Goal: Task Accomplishment & Management: Complete application form

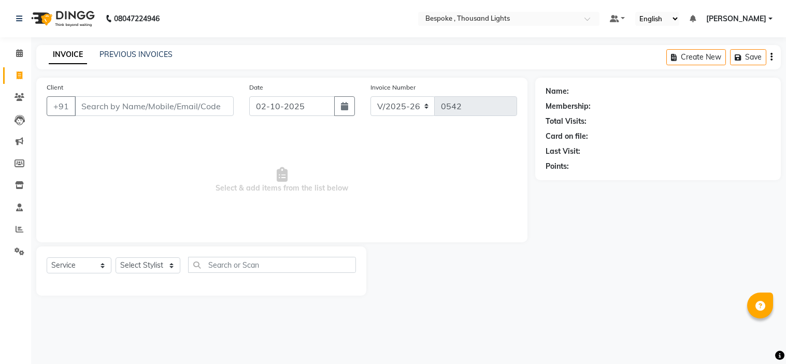
select select "8177"
select select "service"
click at [159, 261] on select "Select Stylist [PERSON_NAME] CHINGSONKIM [PERSON_NAME] [PERSON_NAME] [PERSON_NA…" at bounding box center [148, 265] width 65 height 16
select select "78477"
click at [116, 258] on select "Select Stylist [PERSON_NAME] CHINGSONKIM [PERSON_NAME] [PERSON_NAME] [PERSON_NA…" at bounding box center [148, 265] width 65 height 16
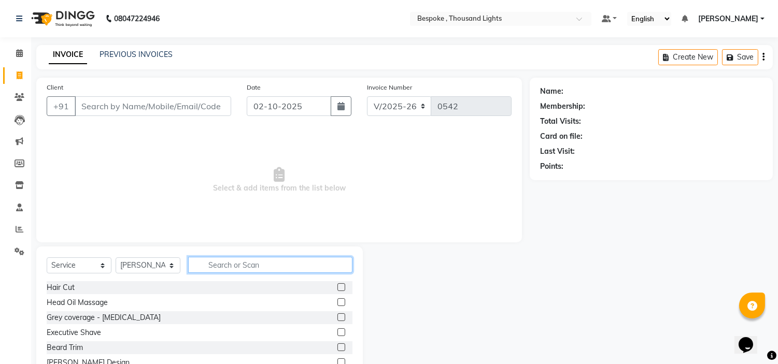
click at [256, 266] on input "text" at bounding box center [270, 265] width 164 height 16
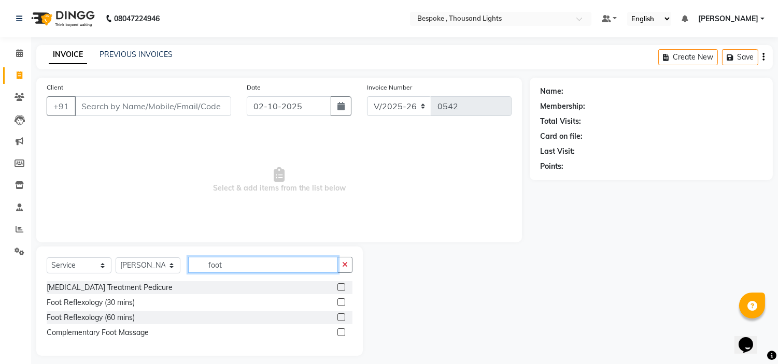
type input "foot"
click at [340, 288] on label at bounding box center [341, 287] width 8 height 8
click at [340, 288] on input "checkbox" at bounding box center [340, 287] width 7 height 7
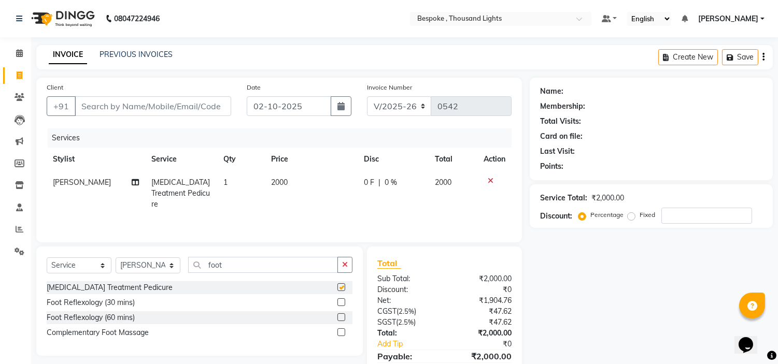
checkbox input "false"
click at [487, 182] on icon at bounding box center [490, 180] width 6 height 7
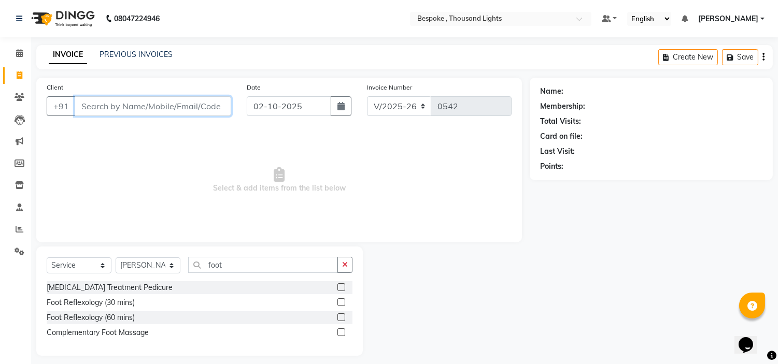
click at [125, 111] on input "Client" at bounding box center [153, 106] width 156 height 20
type input "7598727072"
click at [187, 111] on span "Add Client" at bounding box center [204, 106] width 41 height 10
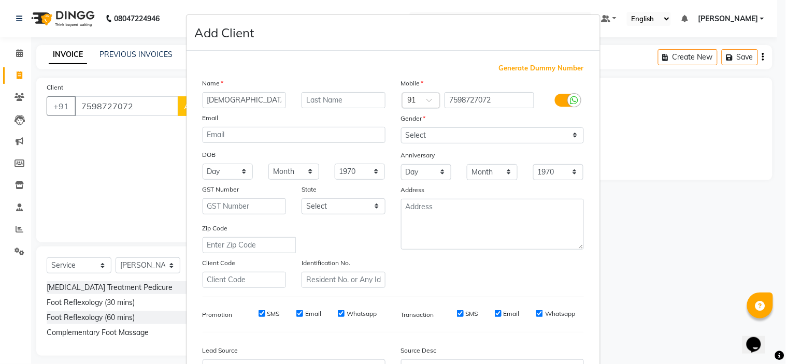
type input "[DEMOGRAPHIC_DATA]"
click at [516, 130] on select "Select [DEMOGRAPHIC_DATA] [DEMOGRAPHIC_DATA] Other Prefer Not To Say" at bounding box center [492, 135] width 183 height 16
select select "[DEMOGRAPHIC_DATA]"
click at [401, 127] on select "Select [DEMOGRAPHIC_DATA] [DEMOGRAPHIC_DATA] Other Prefer Not To Say" at bounding box center [492, 135] width 183 height 16
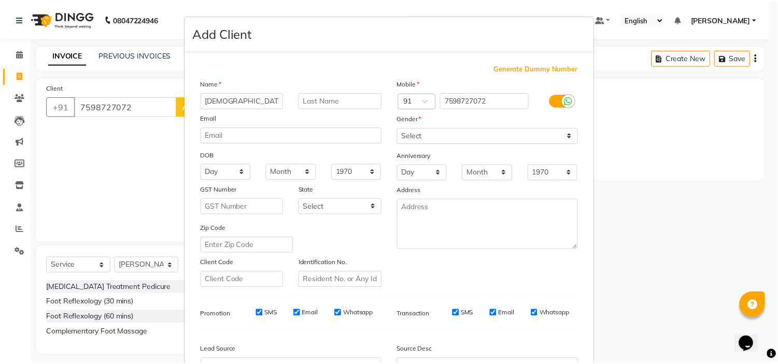
scroll to position [114, 0]
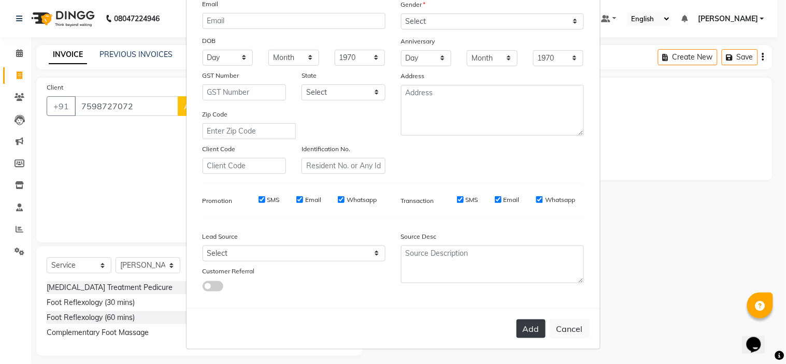
click at [525, 330] on button "Add" at bounding box center [530, 329] width 29 height 19
select select
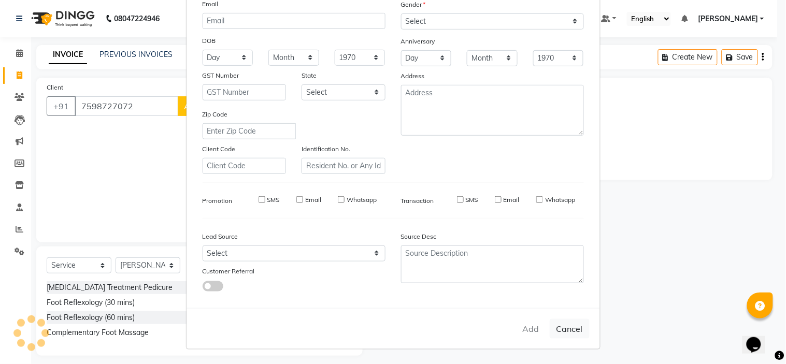
select select
checkbox input "false"
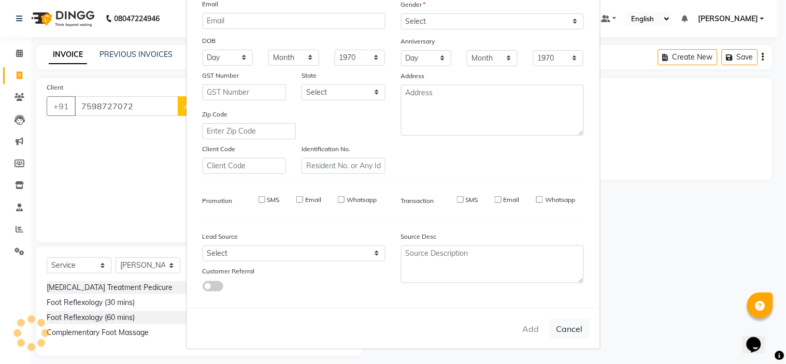
checkbox input "false"
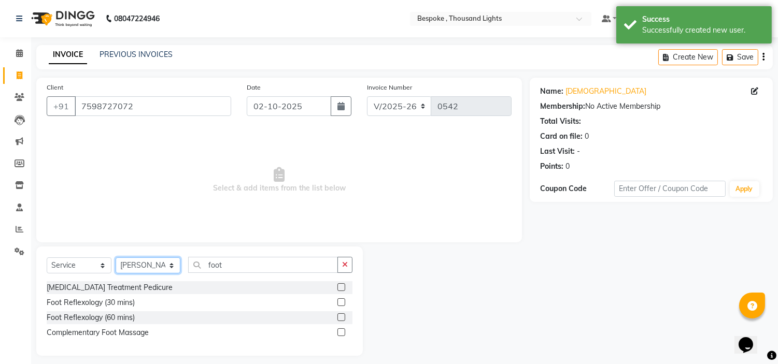
click at [149, 267] on select "Select Stylist [PERSON_NAME] CHINGSONKIM [PERSON_NAME] [PERSON_NAME] [PERSON_NA…" at bounding box center [148, 265] width 65 height 16
select select "90688"
click at [116, 258] on select "Select Stylist [PERSON_NAME] CHINGSONKIM [PERSON_NAME] [PERSON_NAME] [PERSON_NA…" at bounding box center [148, 265] width 65 height 16
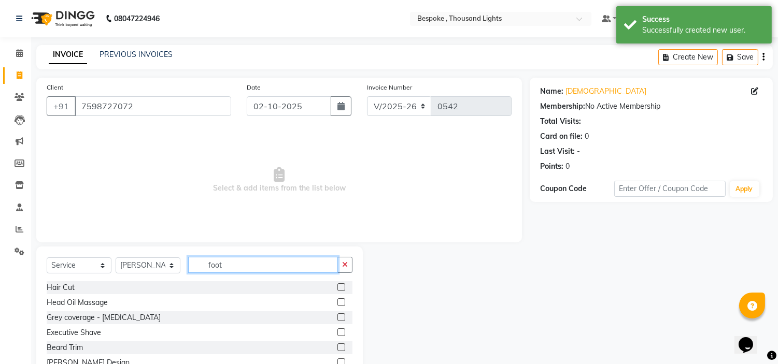
click at [269, 270] on input "foot" at bounding box center [263, 265] width 150 height 16
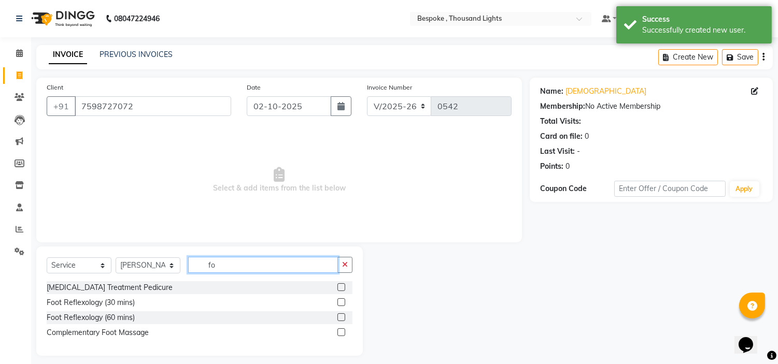
type input "f"
type input "hair"
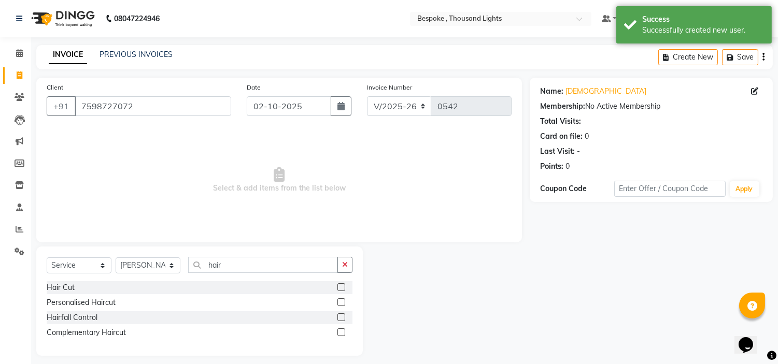
click at [342, 299] on label at bounding box center [341, 302] width 8 height 8
click at [342, 299] on input "checkbox" at bounding box center [340, 302] width 7 height 7
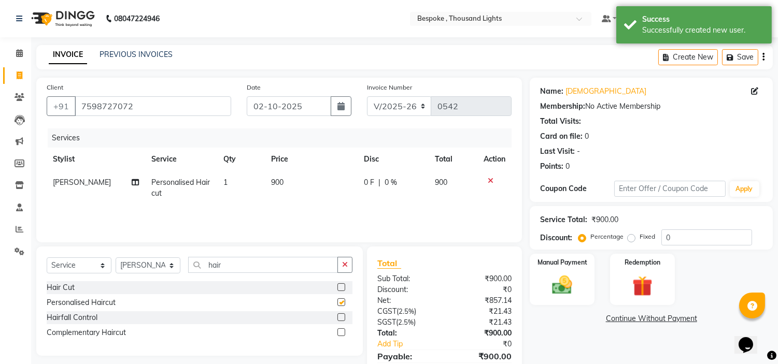
checkbox input "false"
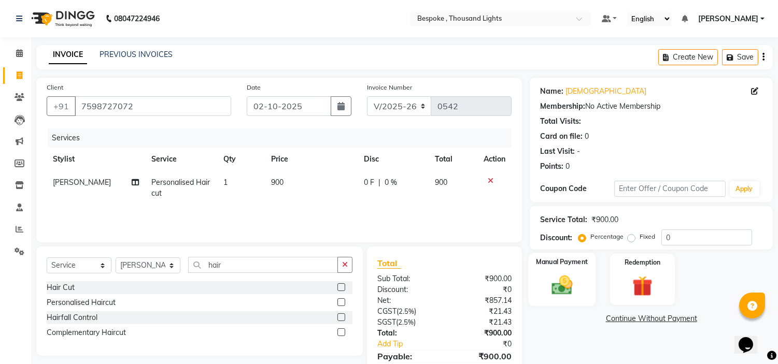
click at [574, 283] on img at bounding box center [562, 286] width 34 height 24
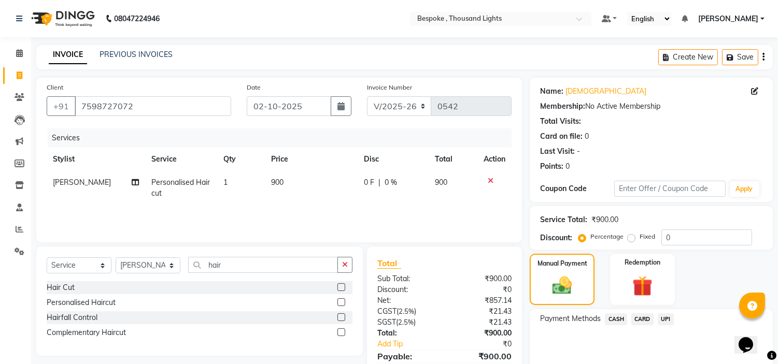
click at [663, 319] on span "UPI" at bounding box center [665, 319] width 16 height 12
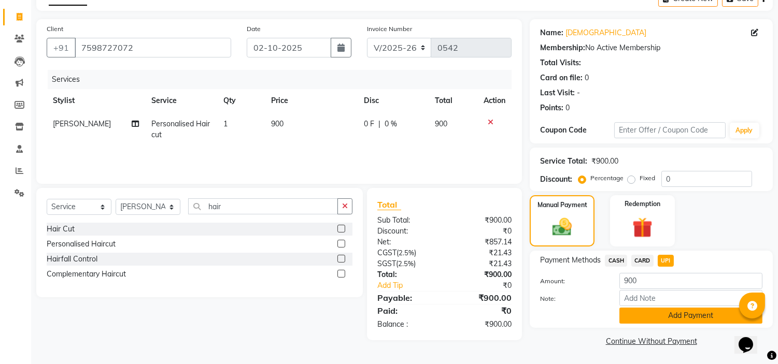
click at [723, 319] on button "Add Payment" at bounding box center [690, 316] width 143 height 16
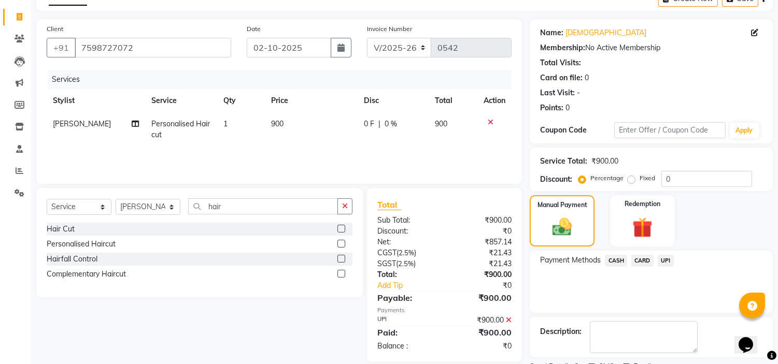
scroll to position [102, 0]
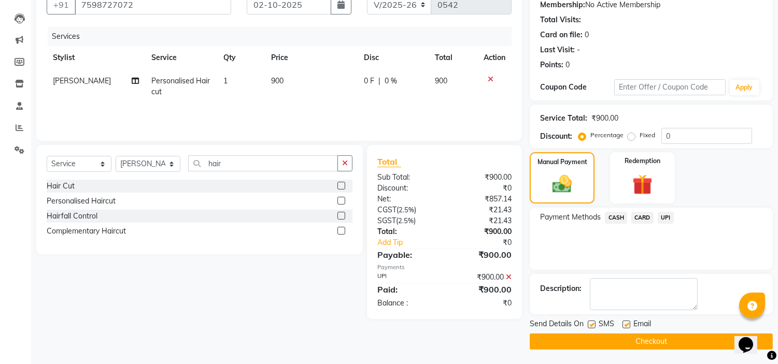
click at [666, 339] on button "Checkout" at bounding box center [650, 342] width 243 height 16
